Goal: Entertainment & Leisure: Consume media (video, audio)

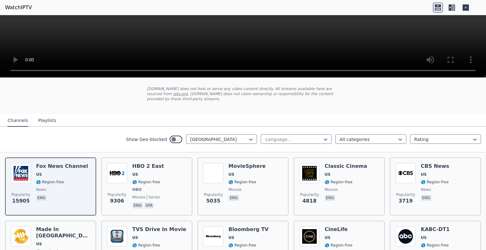
scroll to position [41, 0]
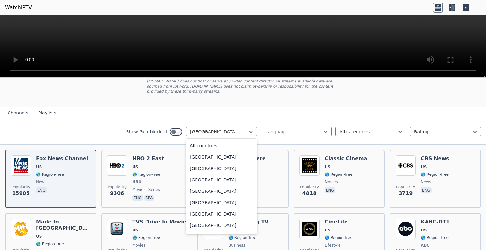
click at [215, 129] on div at bounding box center [219, 132] width 58 height 6
click at [195, 212] on div "[GEOGRAPHIC_DATA]" at bounding box center [221, 214] width 71 height 11
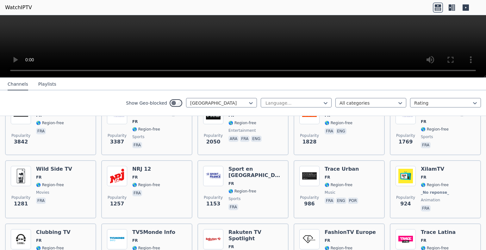
scroll to position [95, 0]
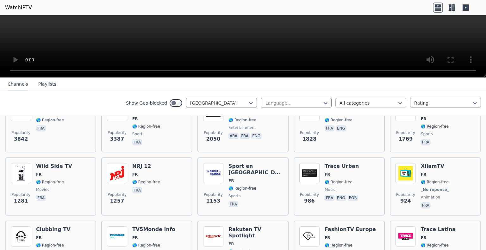
click at [356, 104] on div at bounding box center [369, 103] width 58 height 6
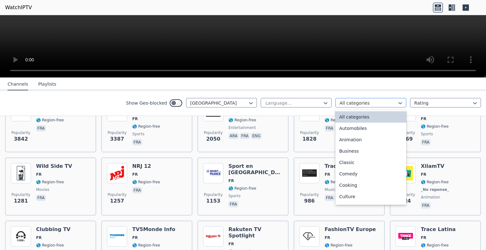
click at [356, 104] on div at bounding box center [369, 103] width 58 height 6
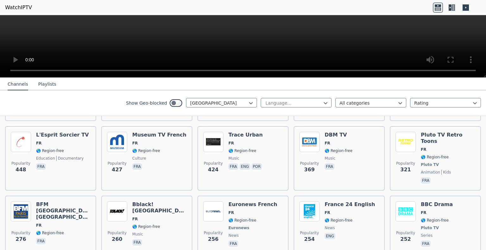
scroll to position [264, 0]
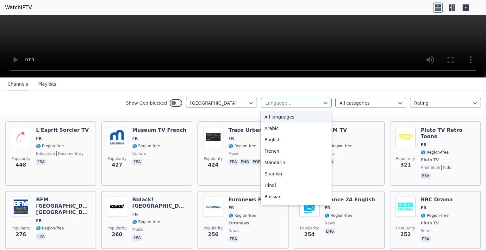
click at [268, 104] on div at bounding box center [294, 103] width 58 height 6
click at [276, 152] on div "French" at bounding box center [296, 151] width 71 height 11
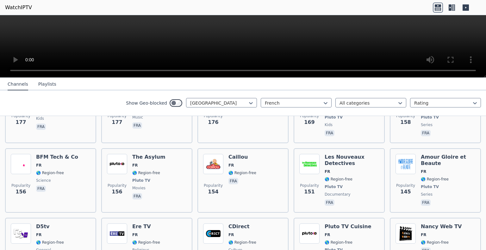
scroll to position [1504, 0]
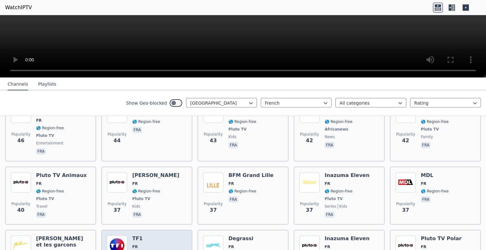
click at [136, 236] on h6 "TF1" at bounding box center [146, 239] width 28 height 6
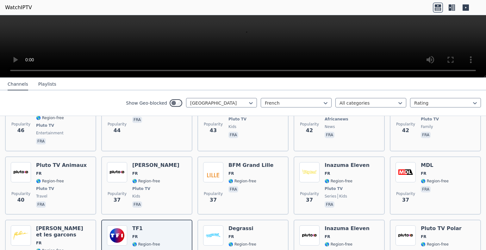
scroll to position [1516, 0]
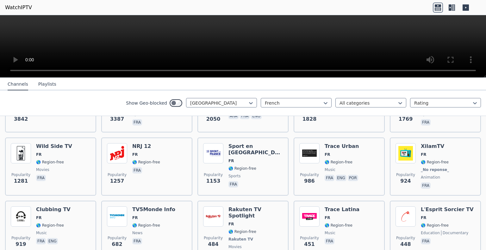
scroll to position [0, 0]
